Goal: Navigation & Orientation: Find specific page/section

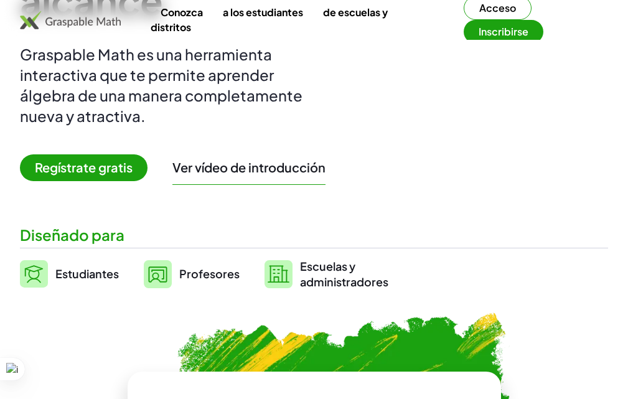
scroll to position [187, 0]
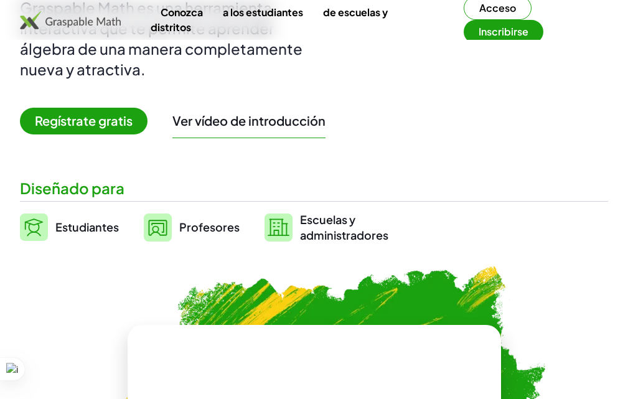
click at [100, 134] on span "Regístrate gratis" at bounding box center [84, 121] width 128 height 27
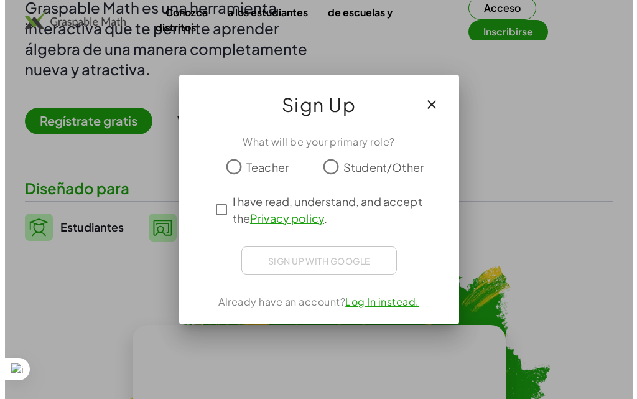
scroll to position [0, 0]
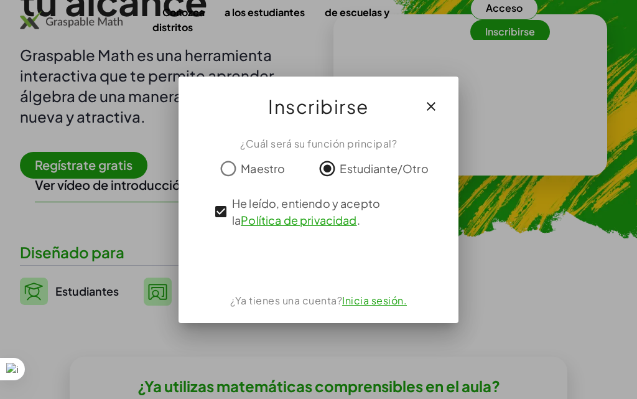
click at [353, 298] on font "Inicia sesión." at bounding box center [374, 300] width 65 height 13
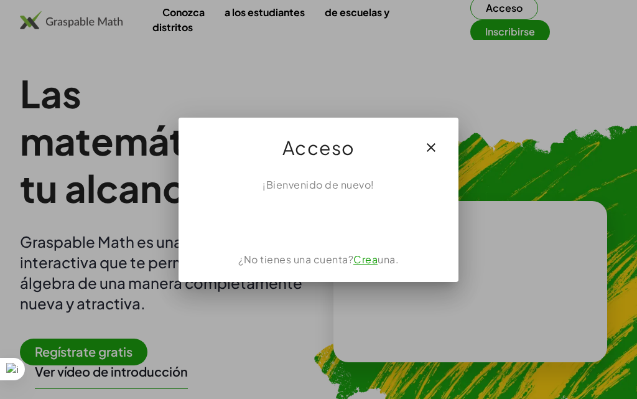
click at [358, 258] on font "Crea" at bounding box center [365, 259] width 24 height 13
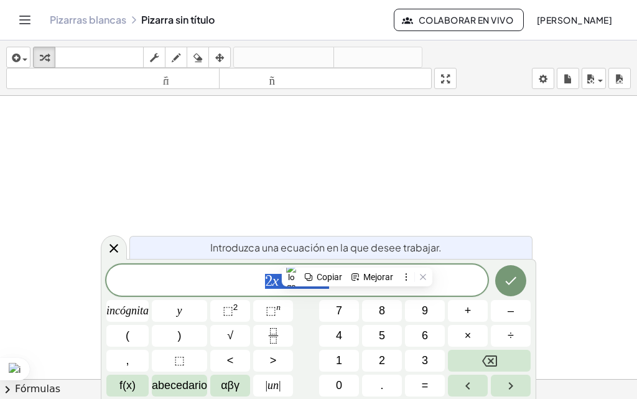
scroll to position [124, 0]
click at [449, 215] on div at bounding box center [318, 269] width 637 height 597
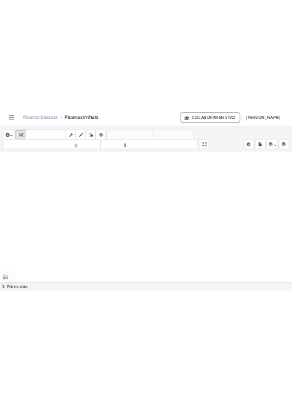
scroll to position [249, 0]
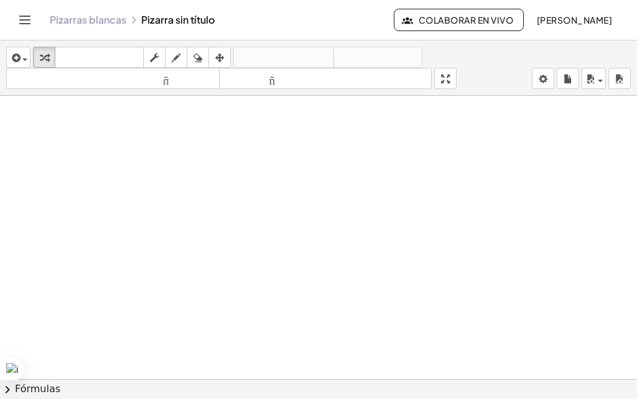
click at [350, 208] on div at bounding box center [318, 145] width 637 height 597
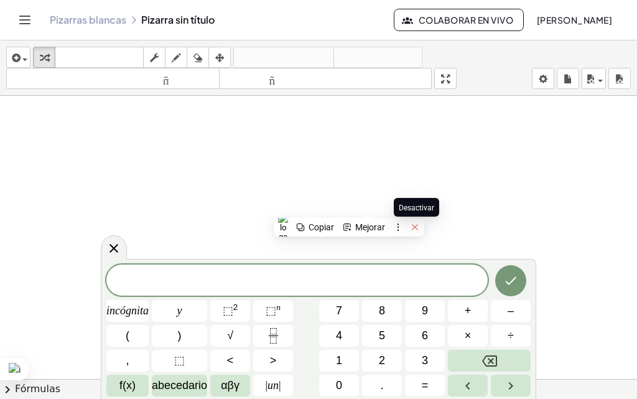
click at [413, 225] on icon at bounding box center [415, 227] width 9 height 9
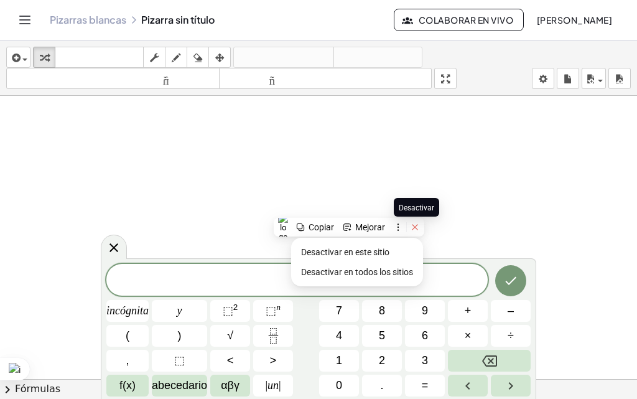
click at [413, 225] on icon at bounding box center [415, 227] width 9 height 9
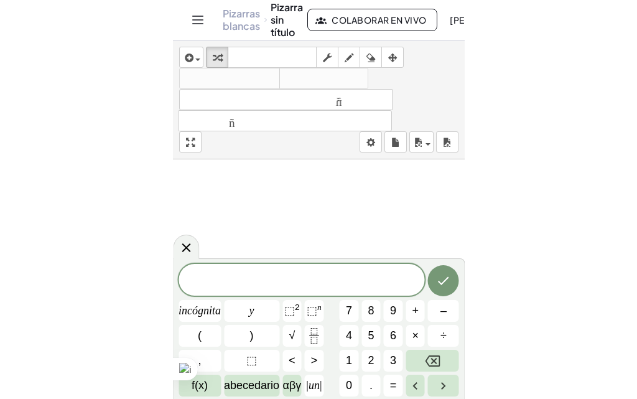
scroll to position [57, 0]
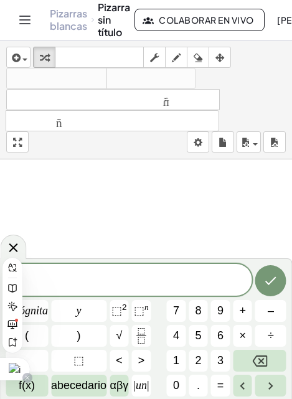
click at [24, 377] on div at bounding box center [27, 378] width 10 height 10
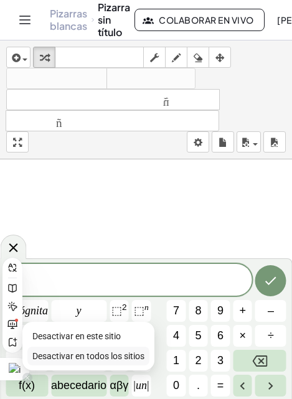
click at [61, 353] on span "Desactivar en todos los sitios" at bounding box center [88, 356] width 112 height 10
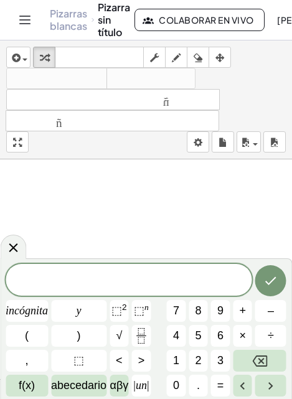
click at [292, 7] on header "Pizarras blancas Pizarra sin título Colaborar en vivo [PERSON_NAME]" at bounding box center [146, 20] width 292 height 40
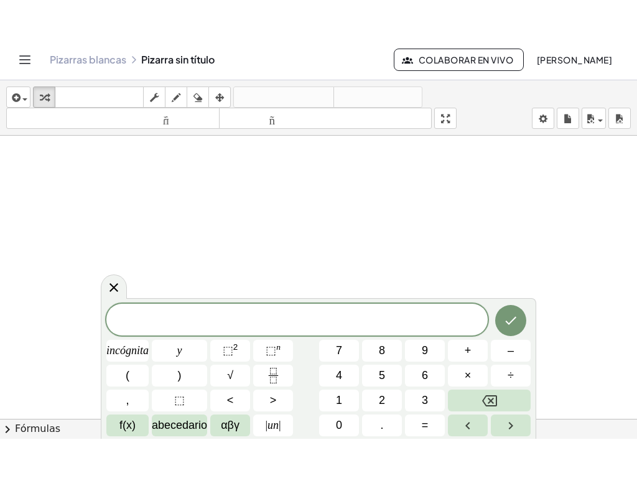
scroll to position [283, 0]
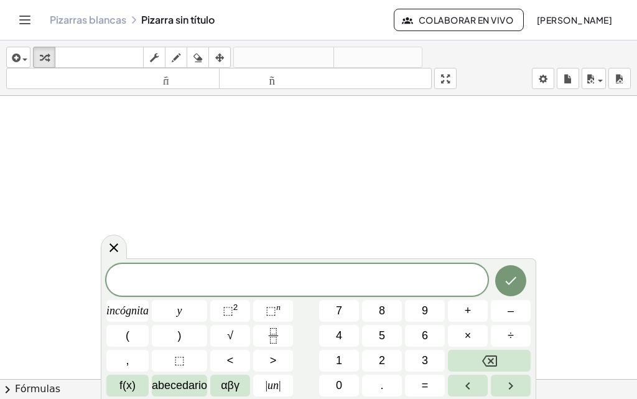
click at [406, 182] on div at bounding box center [318, 238] width 637 height 850
